Goal: Transaction & Acquisition: Register for event/course

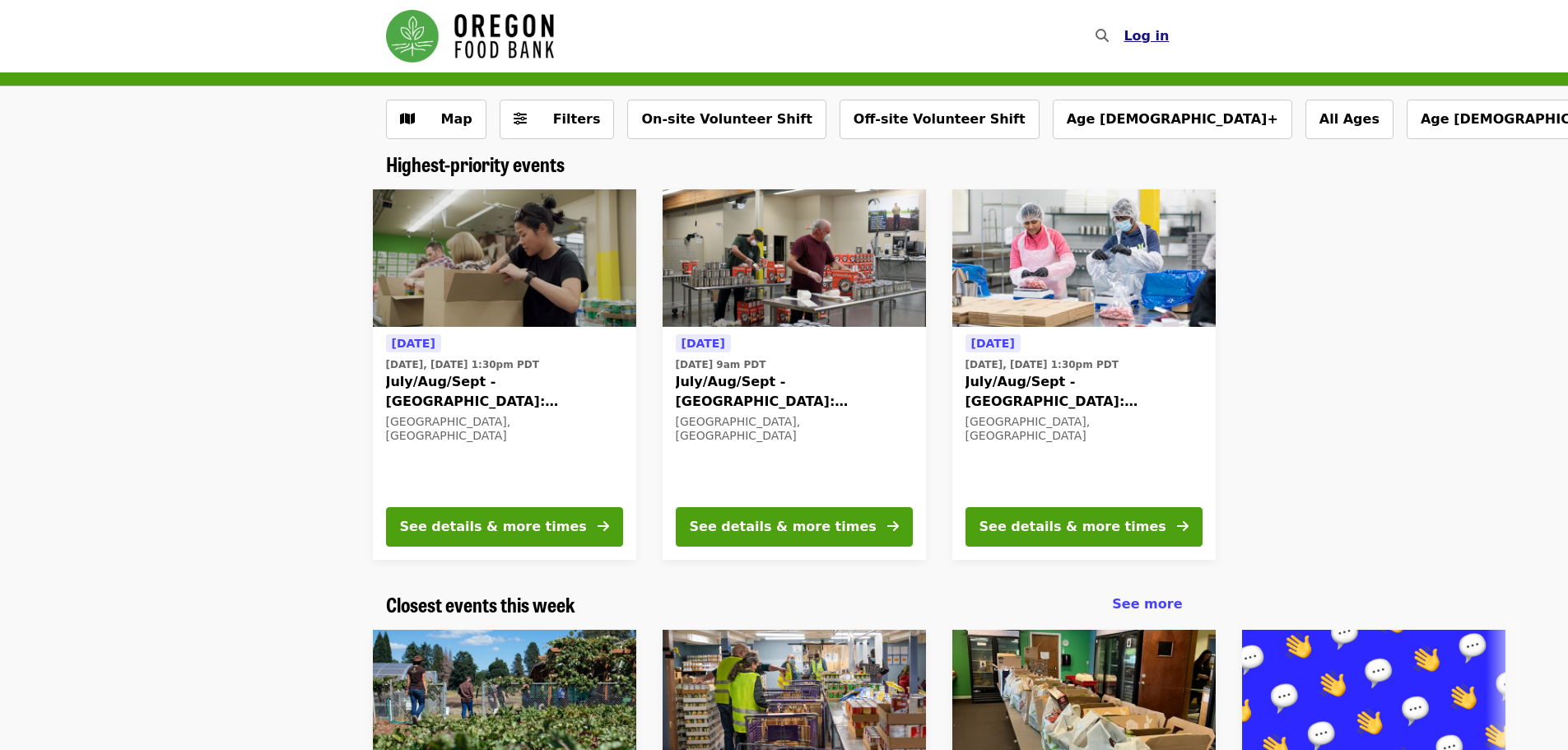
click at [1144, 33] on span "Log in" at bounding box center [1147, 35] width 46 height 15
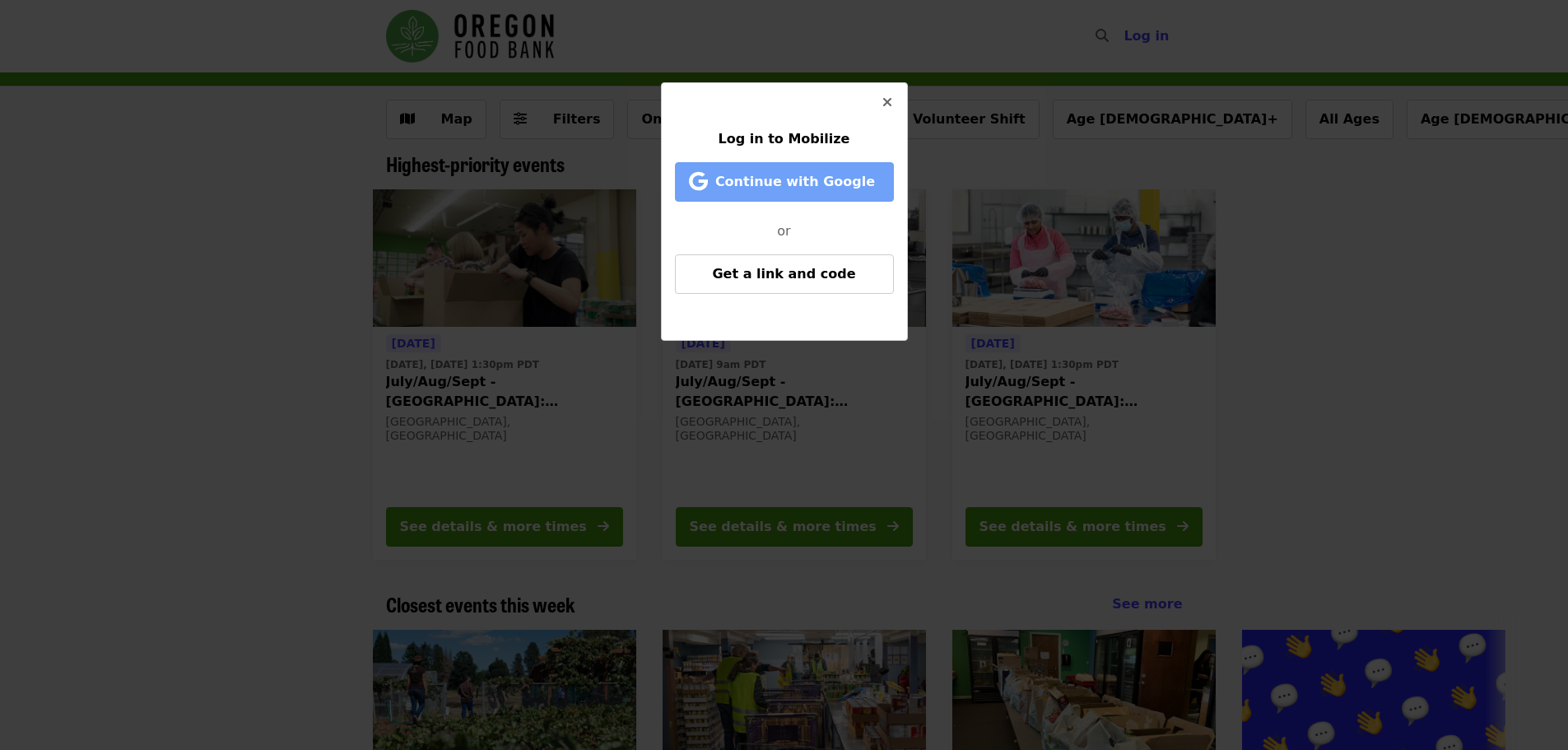
click at [778, 179] on span "Continue with Google" at bounding box center [795, 182] width 160 height 15
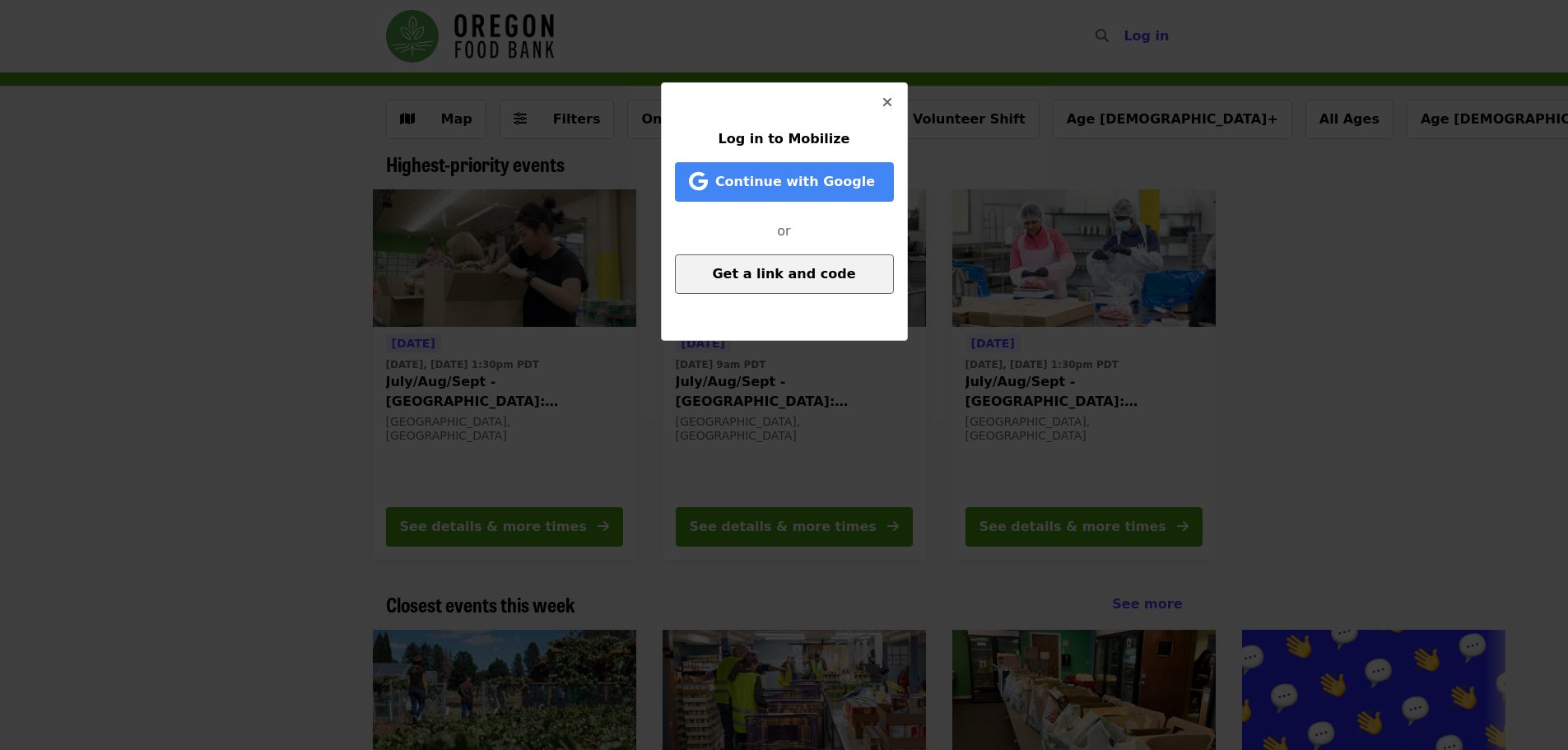
click at [786, 275] on span "Get a link and code" at bounding box center [783, 273] width 144 height 15
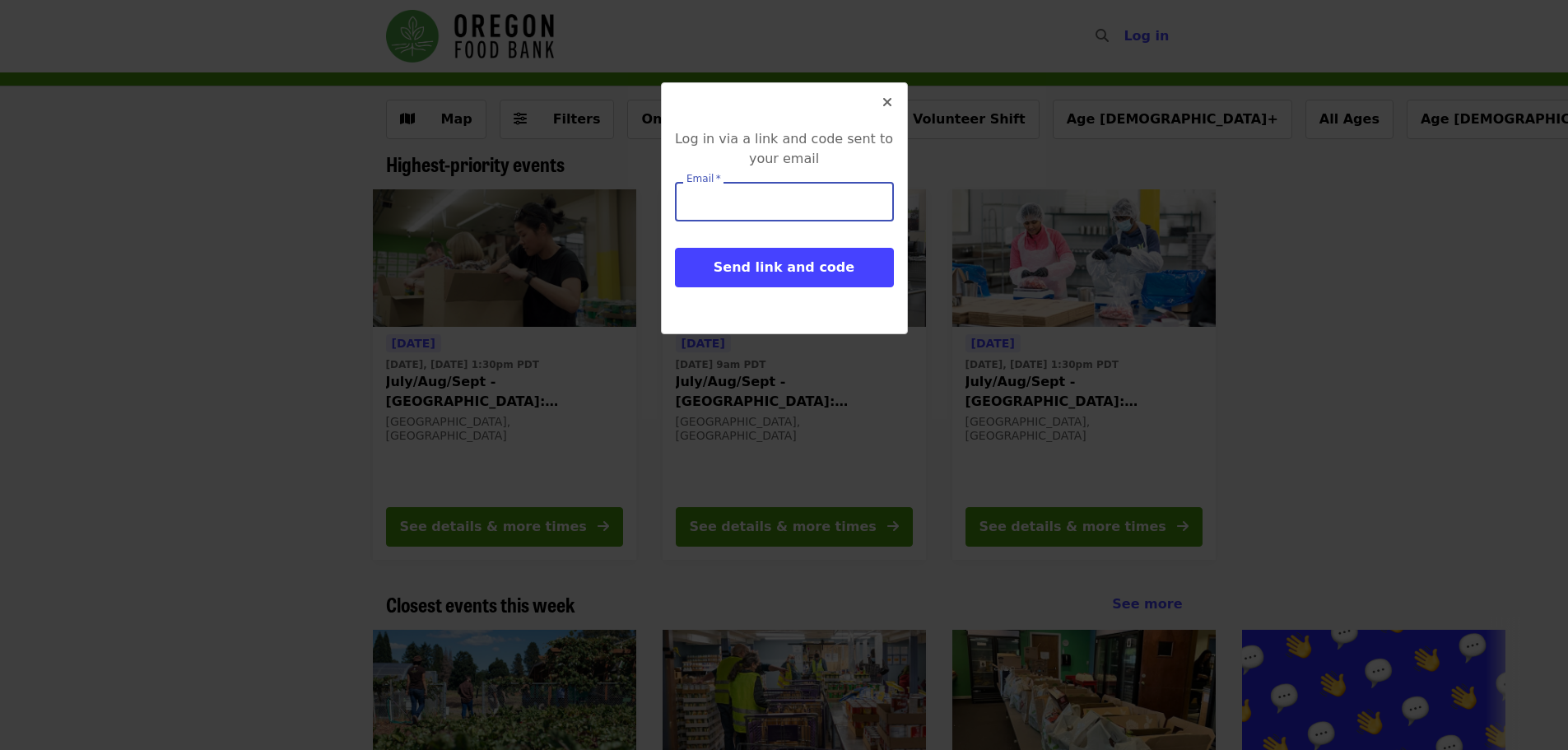
click at [753, 205] on input "Email   *" at bounding box center [785, 202] width 219 height 40
type input "**********"
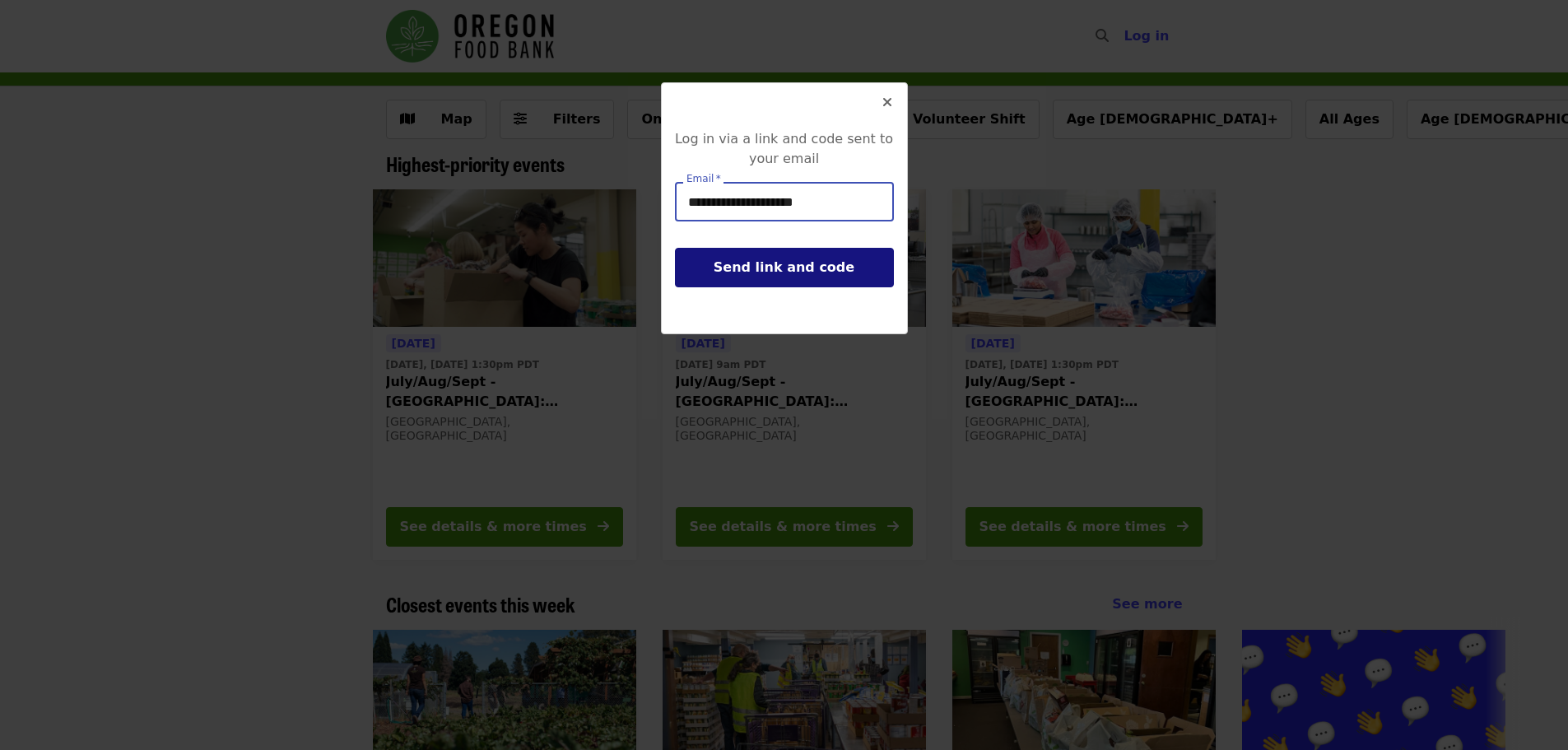
click at [774, 268] on span "Send link and code" at bounding box center [784, 267] width 141 height 15
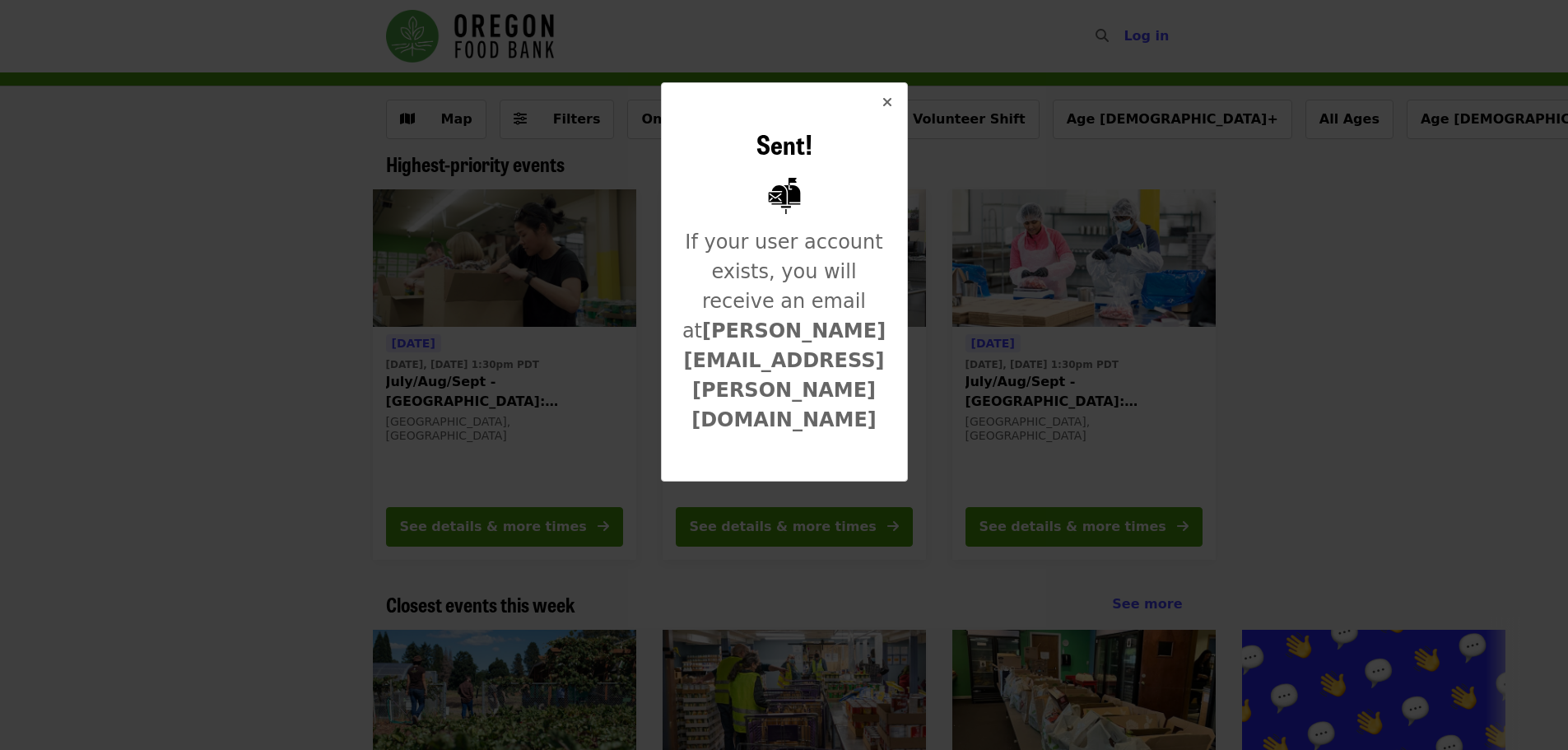
click at [889, 102] on icon "times icon" at bounding box center [888, 103] width 10 height 15
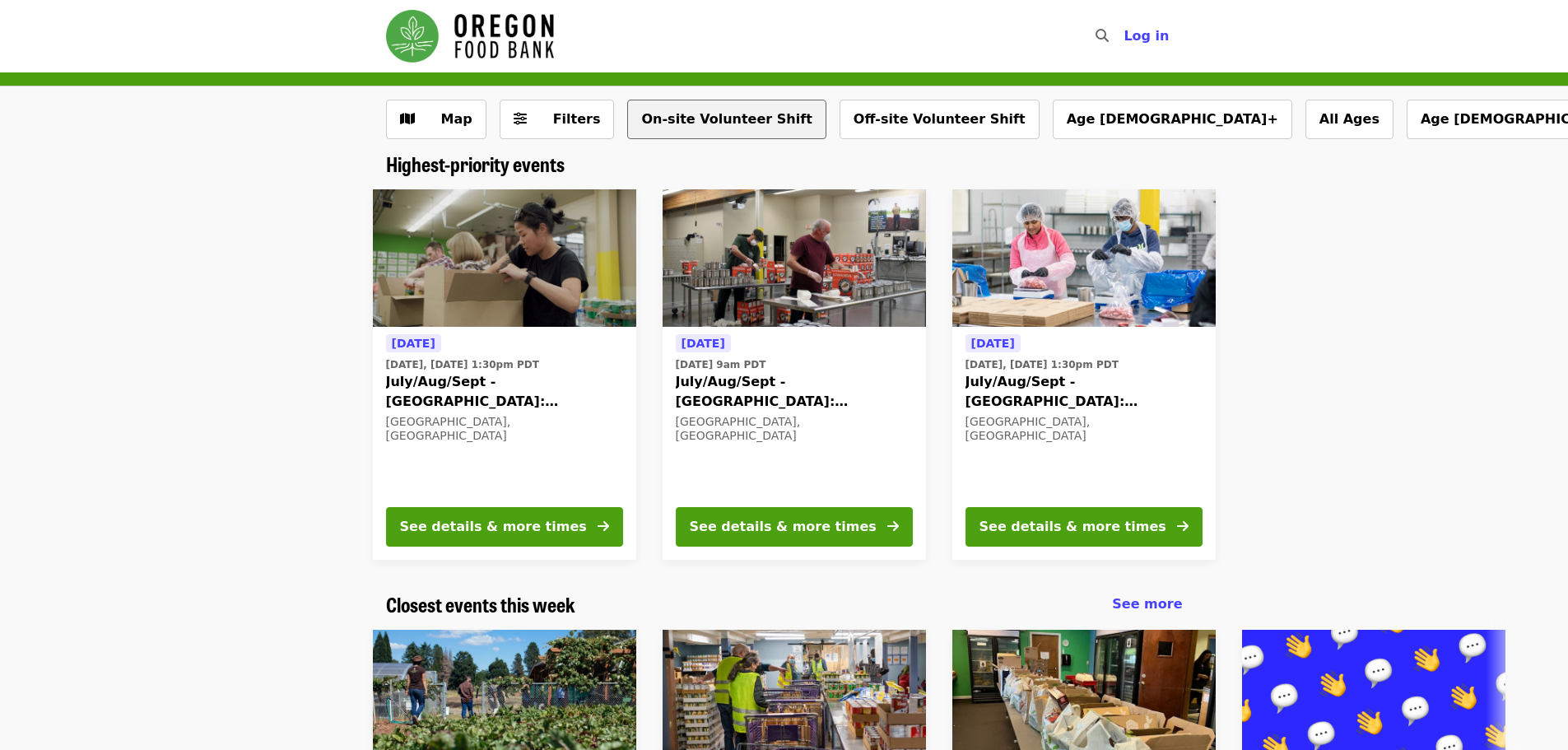
click at [690, 116] on button "On-site Volunteer Shift" at bounding box center [726, 120] width 199 height 40
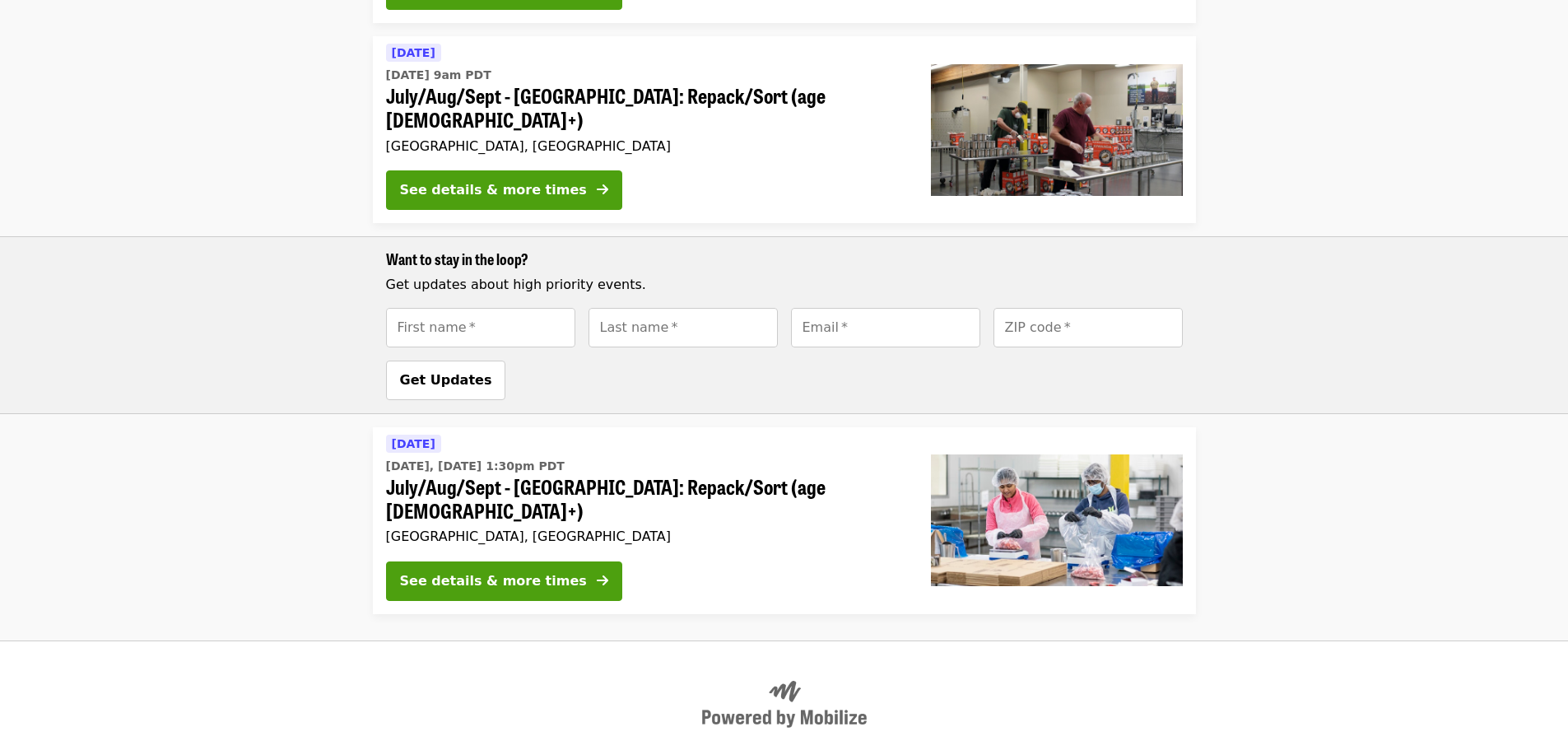
scroll to position [577, 0]
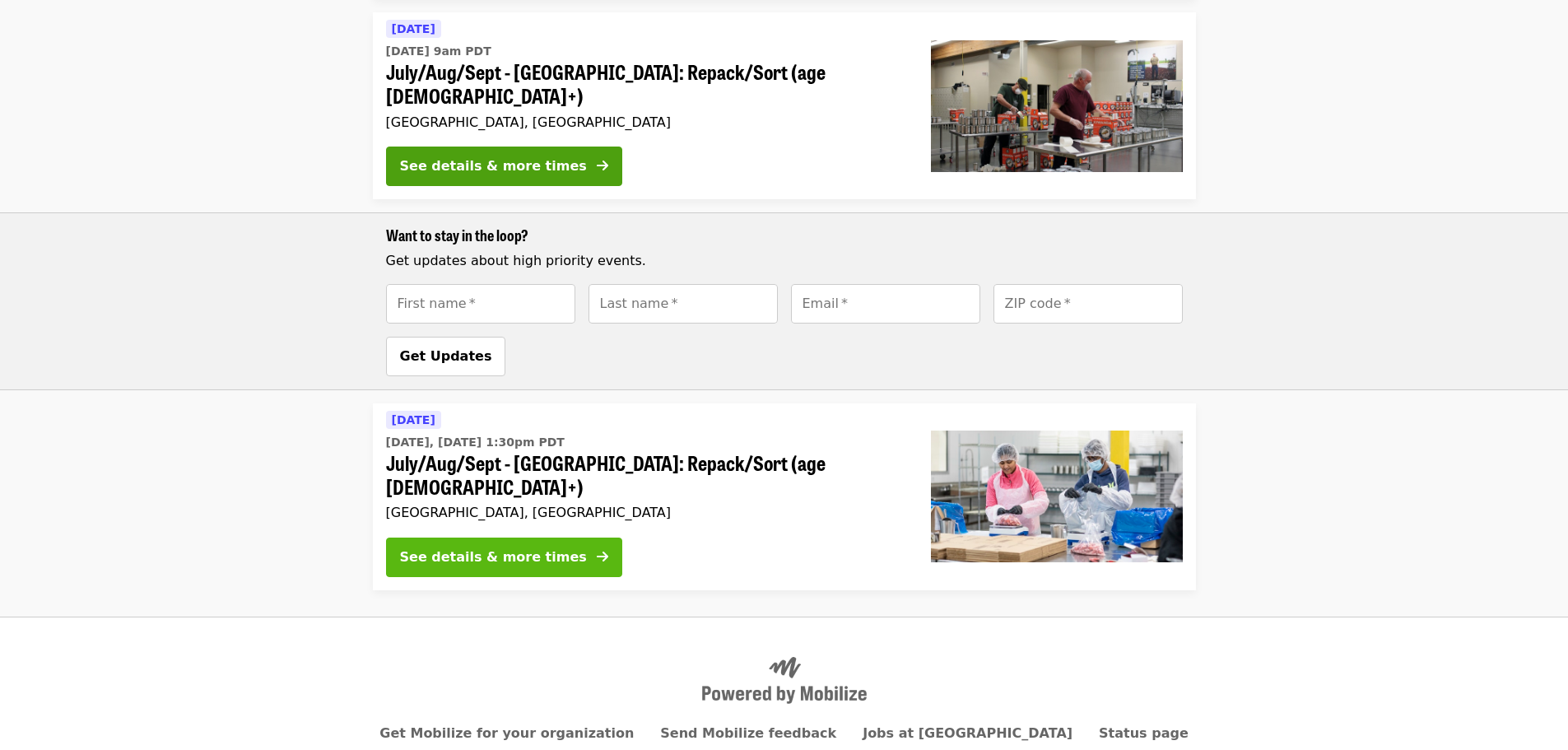
click at [544, 547] on div "See details & more times" at bounding box center [494, 557] width 186 height 20
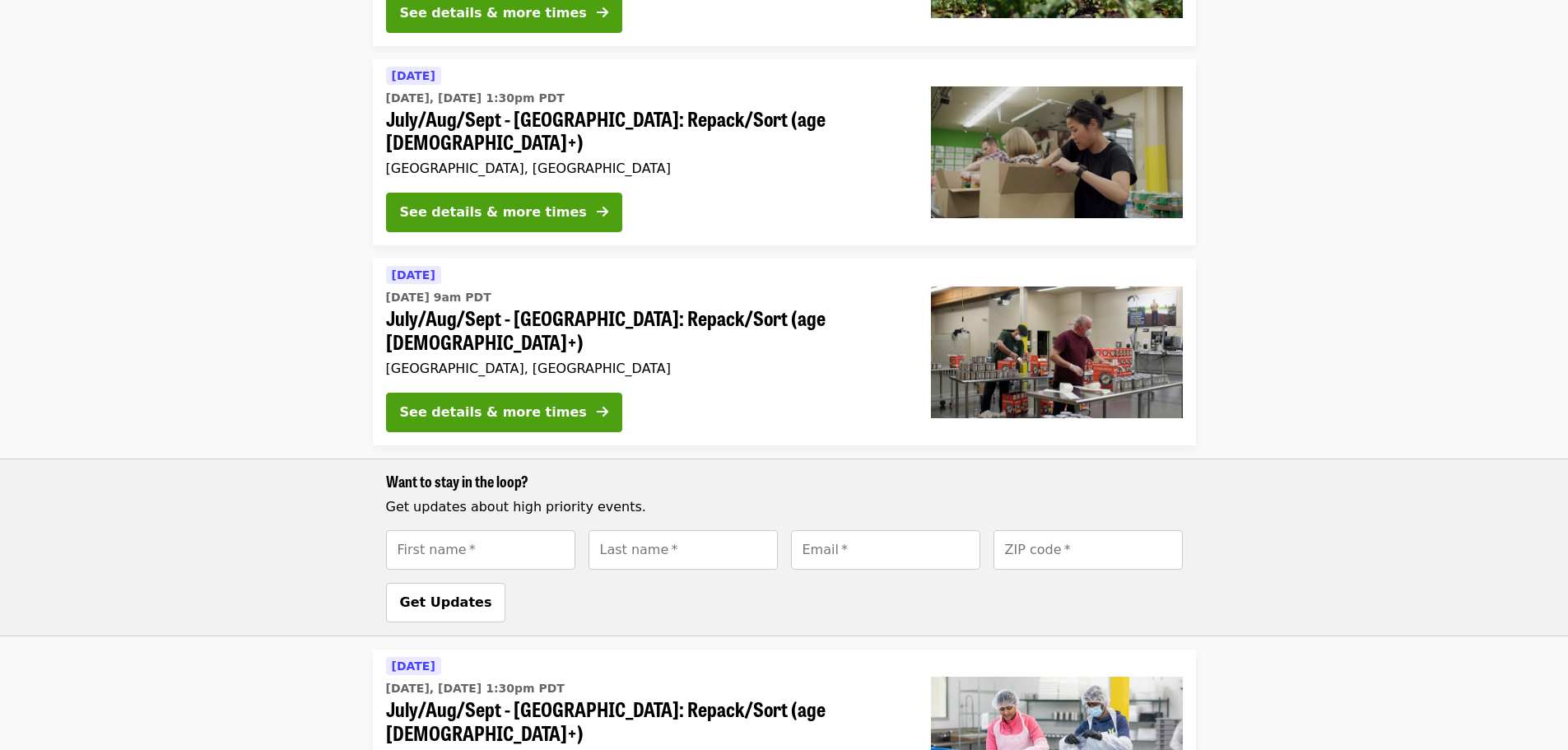
scroll to position [329, 0]
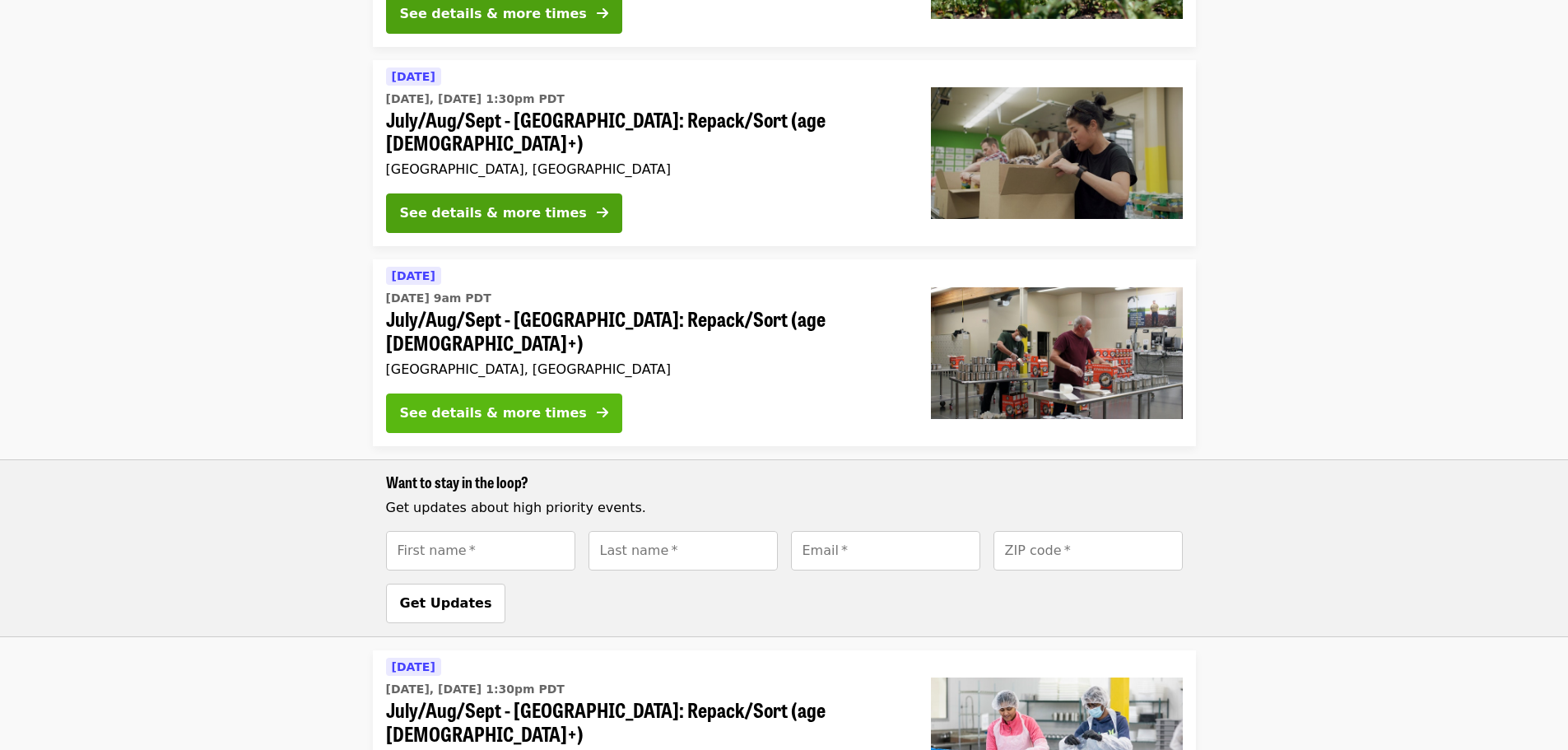
click at [477, 404] on div "See details & more times" at bounding box center [494, 413] width 186 height 20
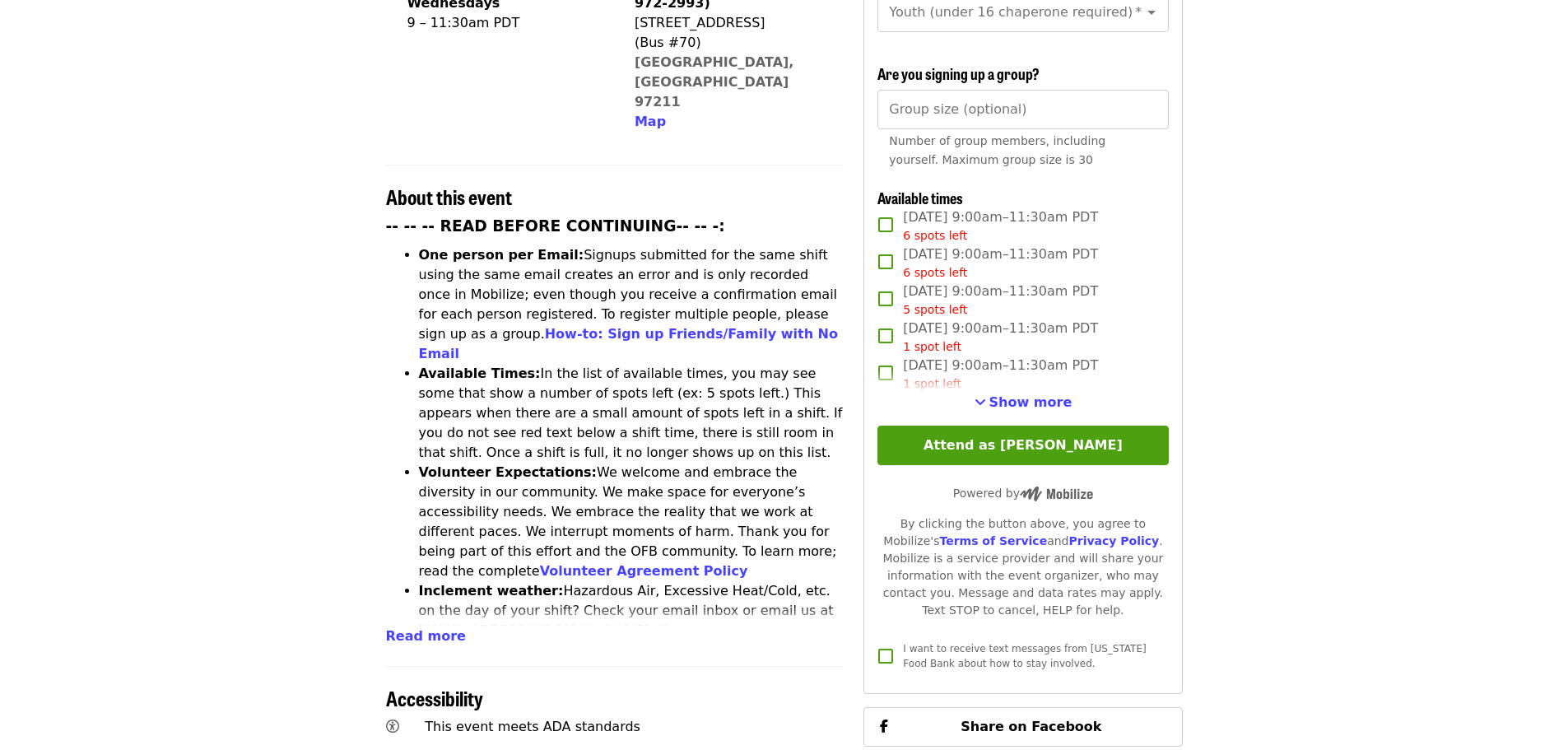
scroll to position [494, 0]
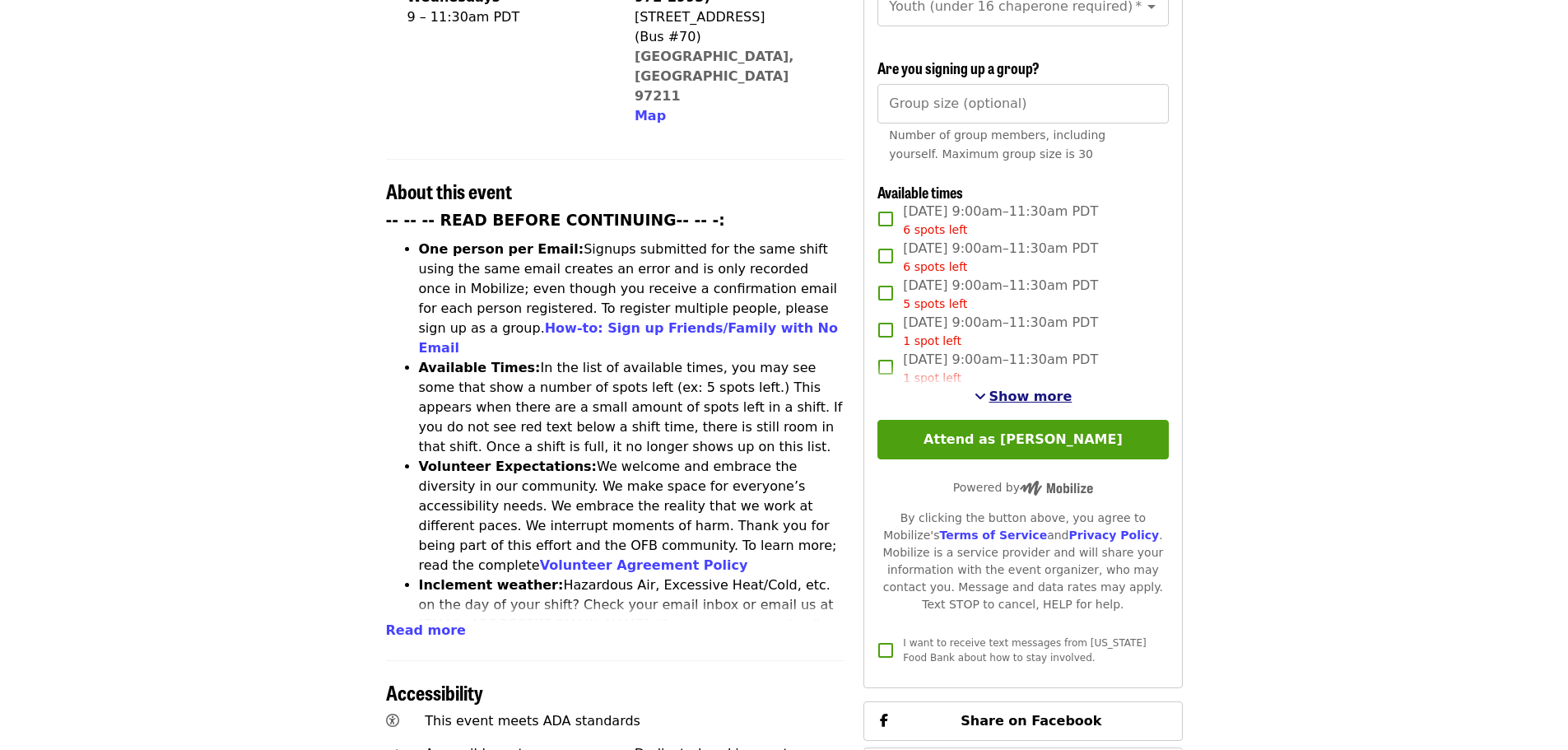
click at [1013, 394] on span "Show more" at bounding box center [1030, 396] width 83 height 15
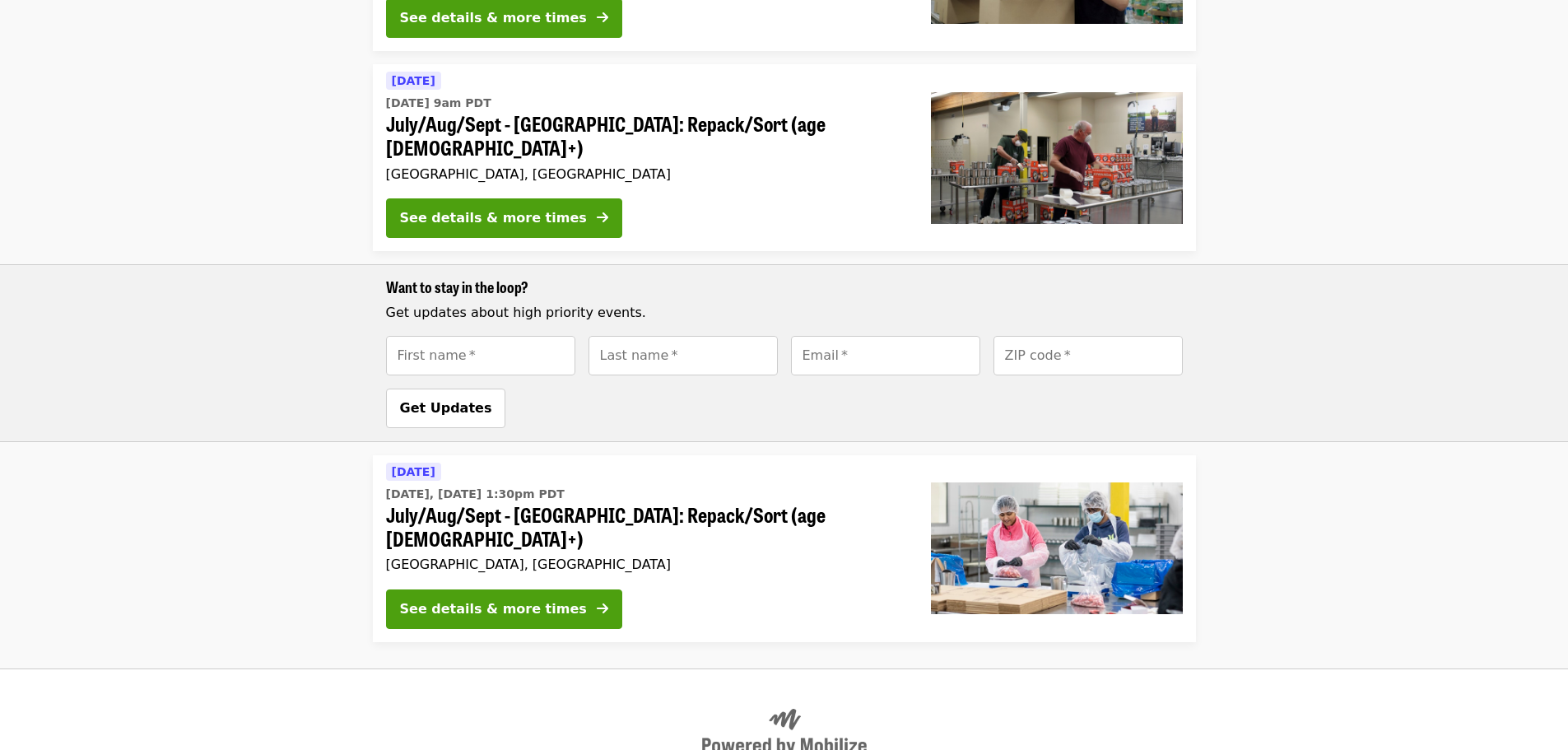
scroll to position [577, 0]
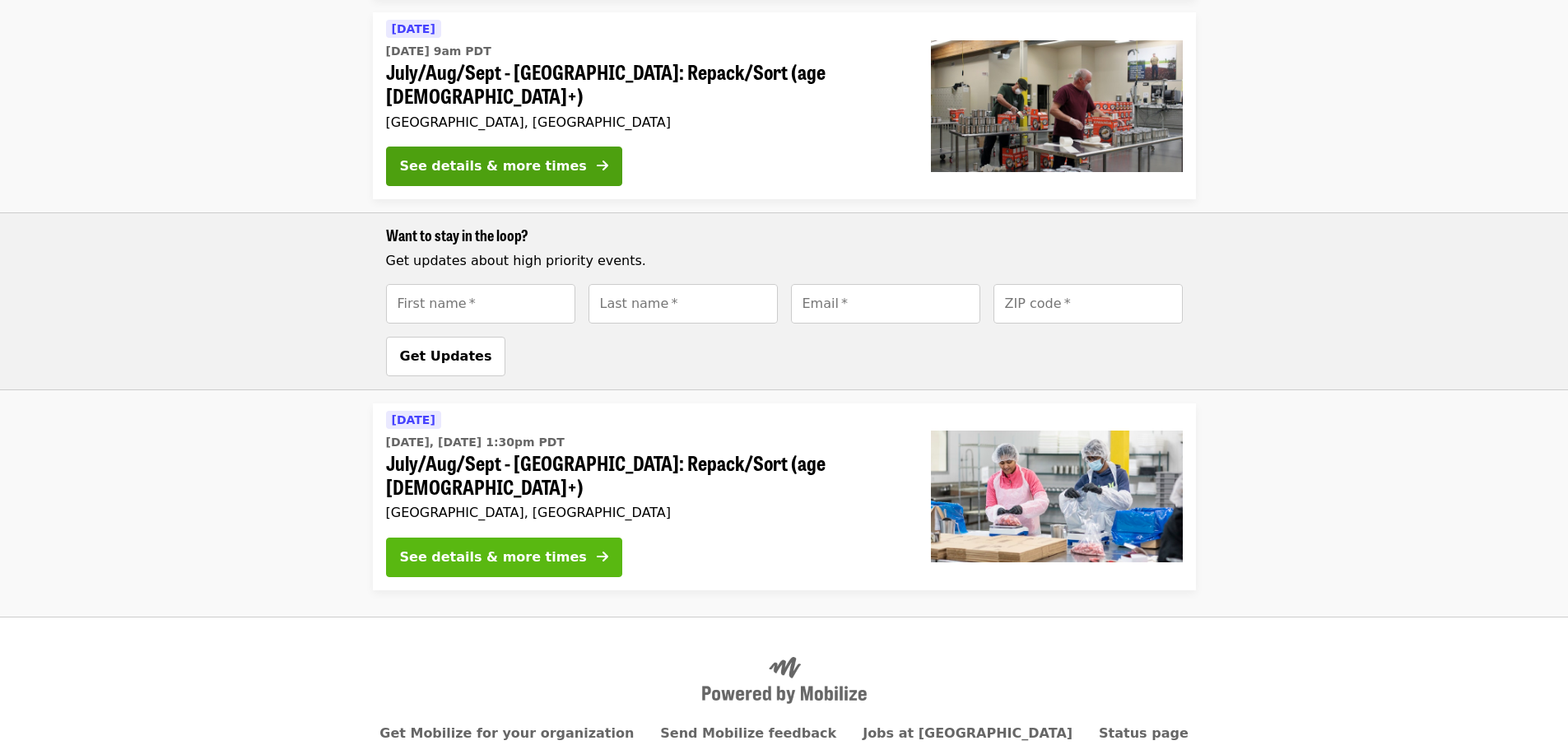
click at [495, 547] on div "See details & more times" at bounding box center [494, 557] width 186 height 20
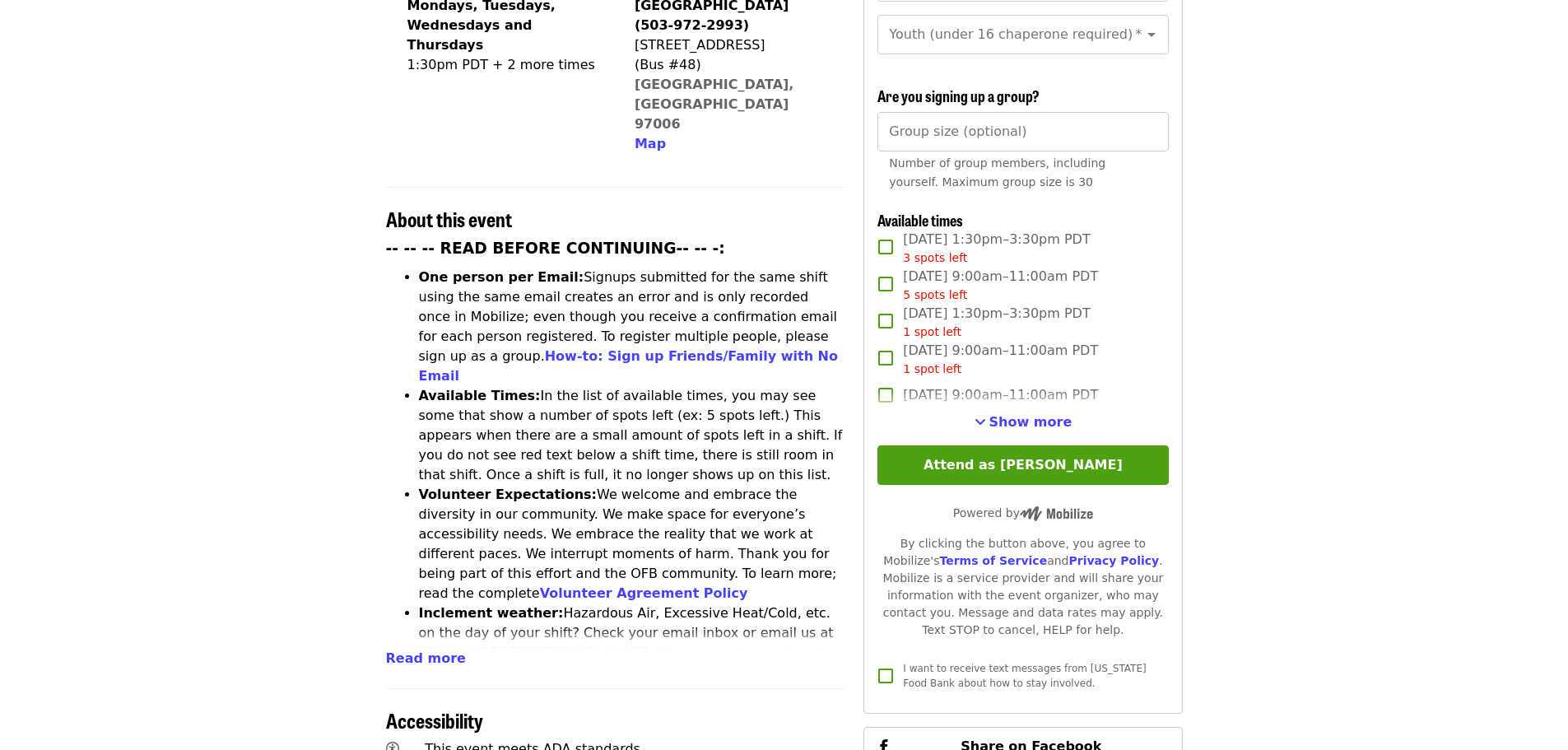
scroll to position [494, 0]
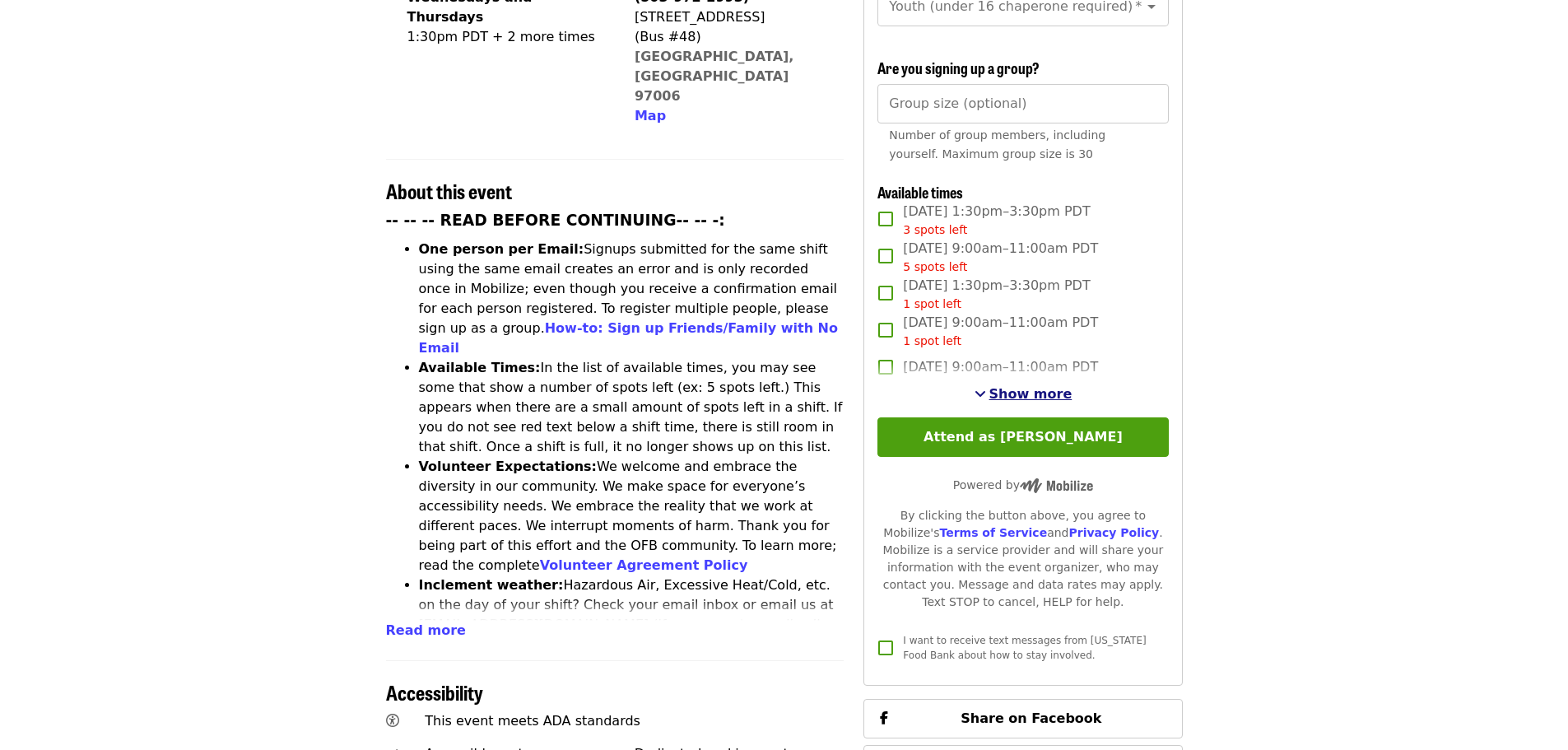
click at [999, 389] on span "Show more" at bounding box center [1030, 394] width 83 height 15
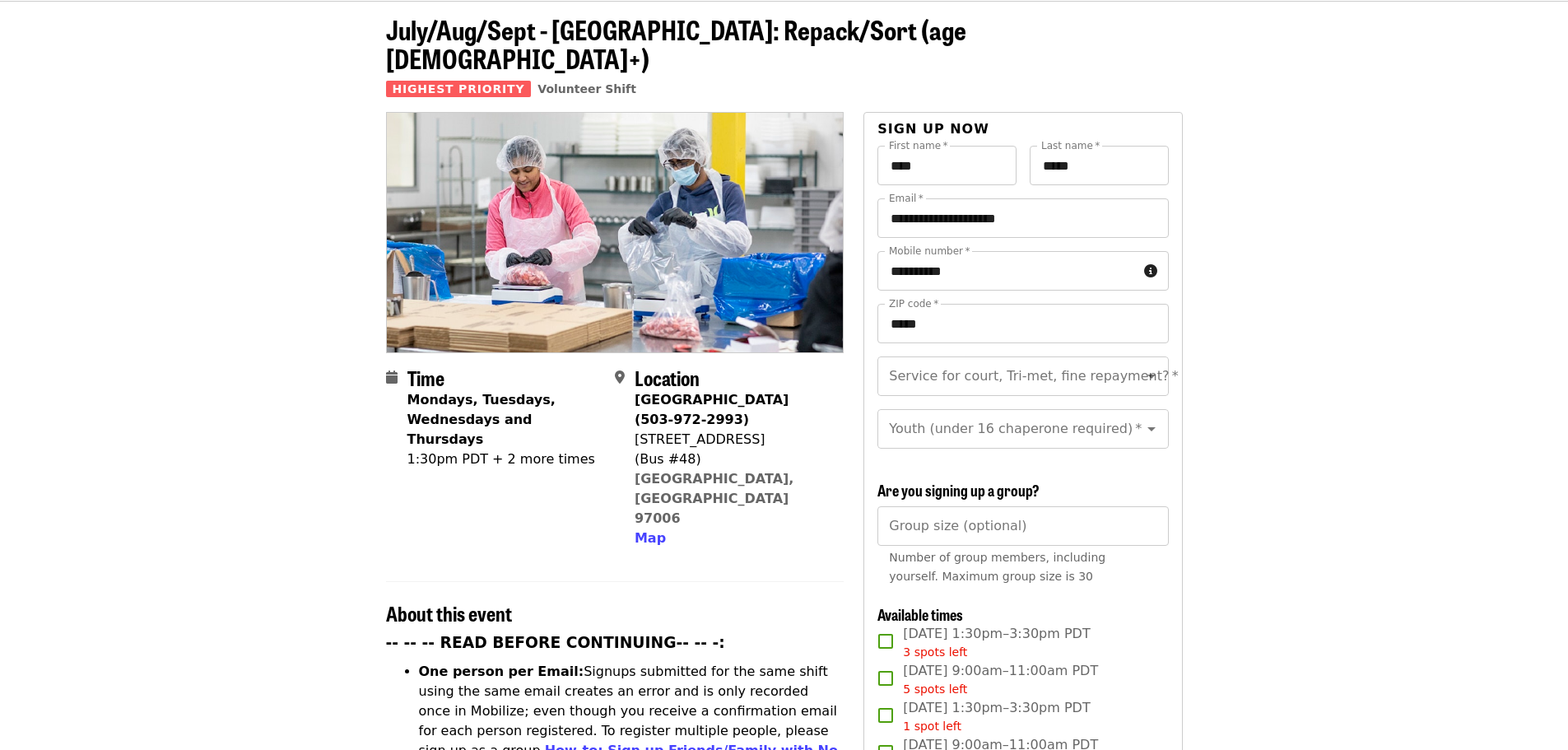
scroll to position [0, 0]
